Goal: Book appointment/travel/reservation

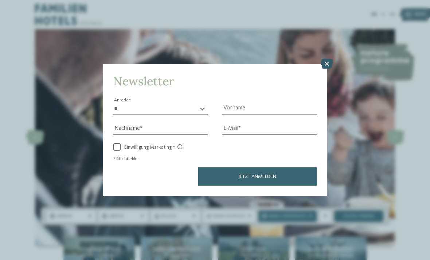
click at [331, 59] on icon at bounding box center [327, 64] width 12 height 10
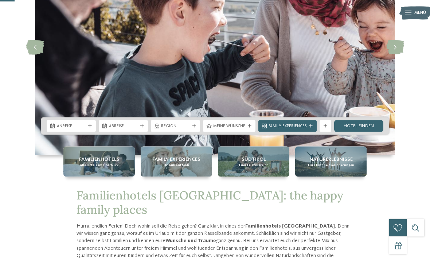
scroll to position [123, 0]
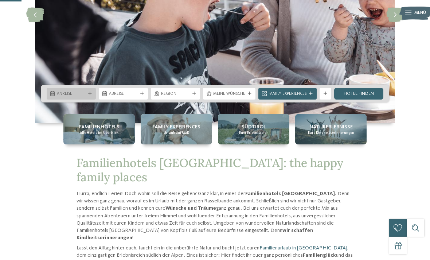
click at [89, 96] on icon at bounding box center [90, 94] width 4 height 4
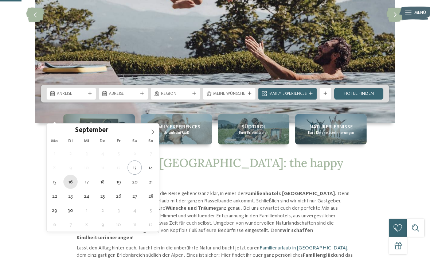
type div "[DATE]"
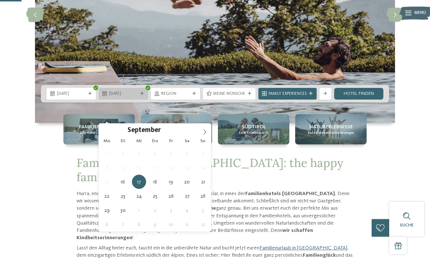
click at [120, 100] on div "[DATE]" at bounding box center [123, 94] width 49 height 12
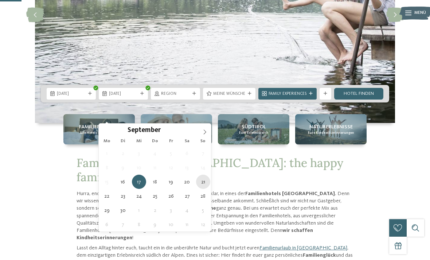
type div "[DATE]"
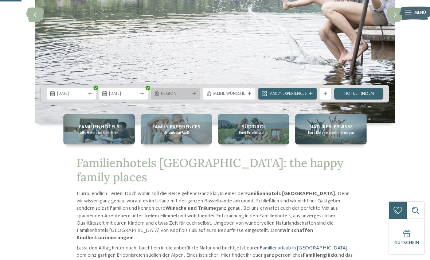
click at [190, 97] on span "Region" at bounding box center [175, 94] width 29 height 6
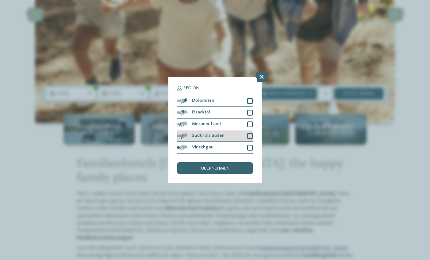
click at [204, 130] on div "Südtirols Süden" at bounding box center [215, 136] width 76 height 12
click at [207, 166] on span "übernehmen" at bounding box center [215, 168] width 29 height 5
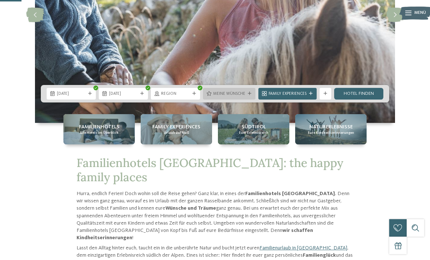
click at [236, 100] on div "Meine Wünsche" at bounding box center [229, 94] width 53 height 12
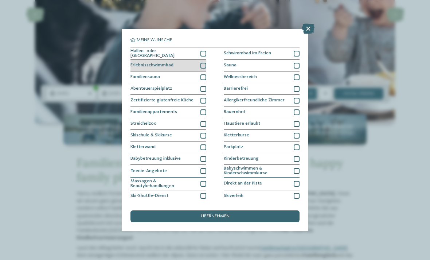
click at [201, 64] on div at bounding box center [204, 66] width 6 height 6
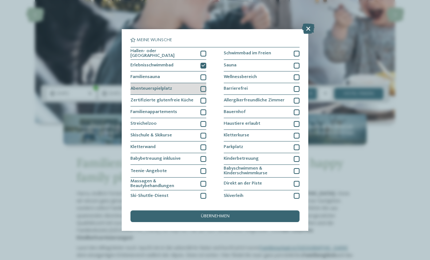
click at [198, 83] on div "Abenteuerspielplatz" at bounding box center [169, 89] width 76 height 12
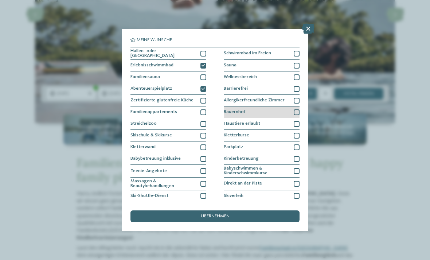
click at [233, 116] on div "Bauernhof" at bounding box center [262, 113] width 76 height 12
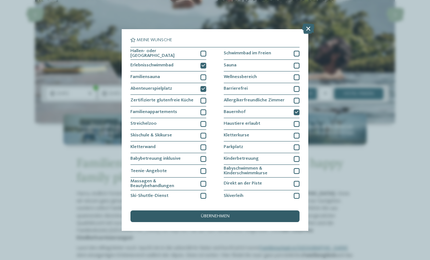
click at [221, 210] on div "übernehmen" at bounding box center [215, 216] width 169 height 12
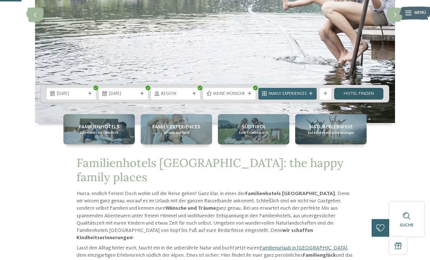
click at [340, 100] on link "Hotel finden" at bounding box center [358, 94] width 49 height 12
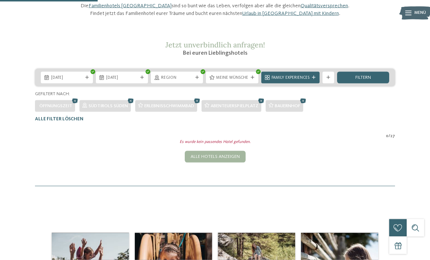
scroll to position [66, 0]
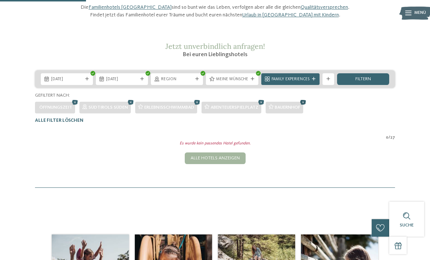
click at [308, 106] on icon at bounding box center [303, 102] width 9 height 8
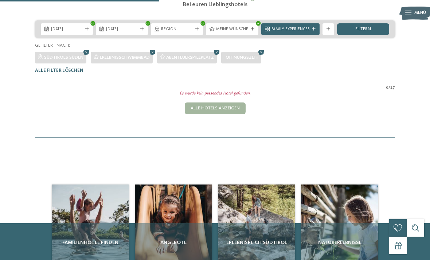
scroll to position [65, 0]
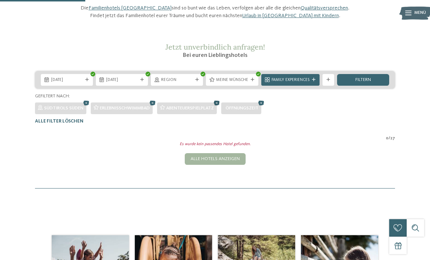
click at [220, 107] on icon at bounding box center [217, 103] width 9 height 8
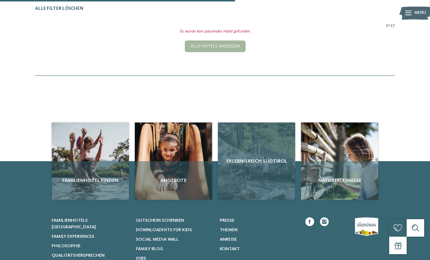
scroll to position [179, 0]
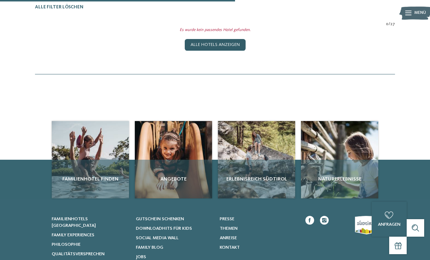
click at [221, 51] on div "Alle Hotels anzeigen" at bounding box center [215, 45] width 61 height 12
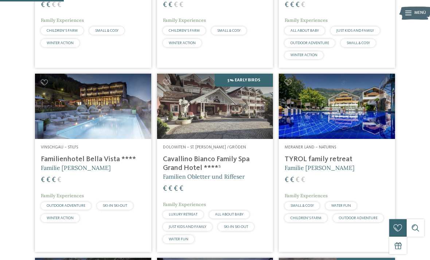
scroll to position [276, 0]
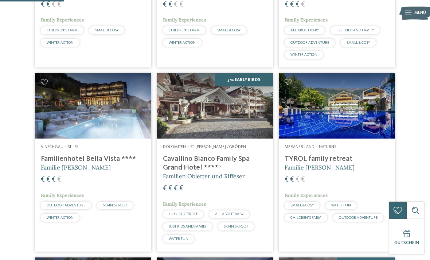
click at [305, 128] on img at bounding box center [337, 105] width 116 height 65
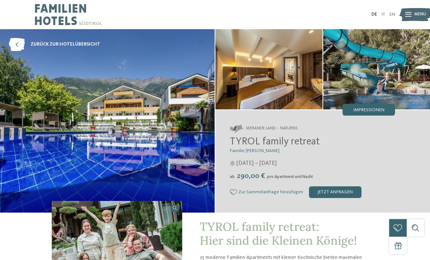
click at [257, 243] on span "TYROL family retreat: Hier sind die Kleinen Könige!" at bounding box center [278, 233] width 157 height 29
